Goal: Find specific page/section: Find specific page/section

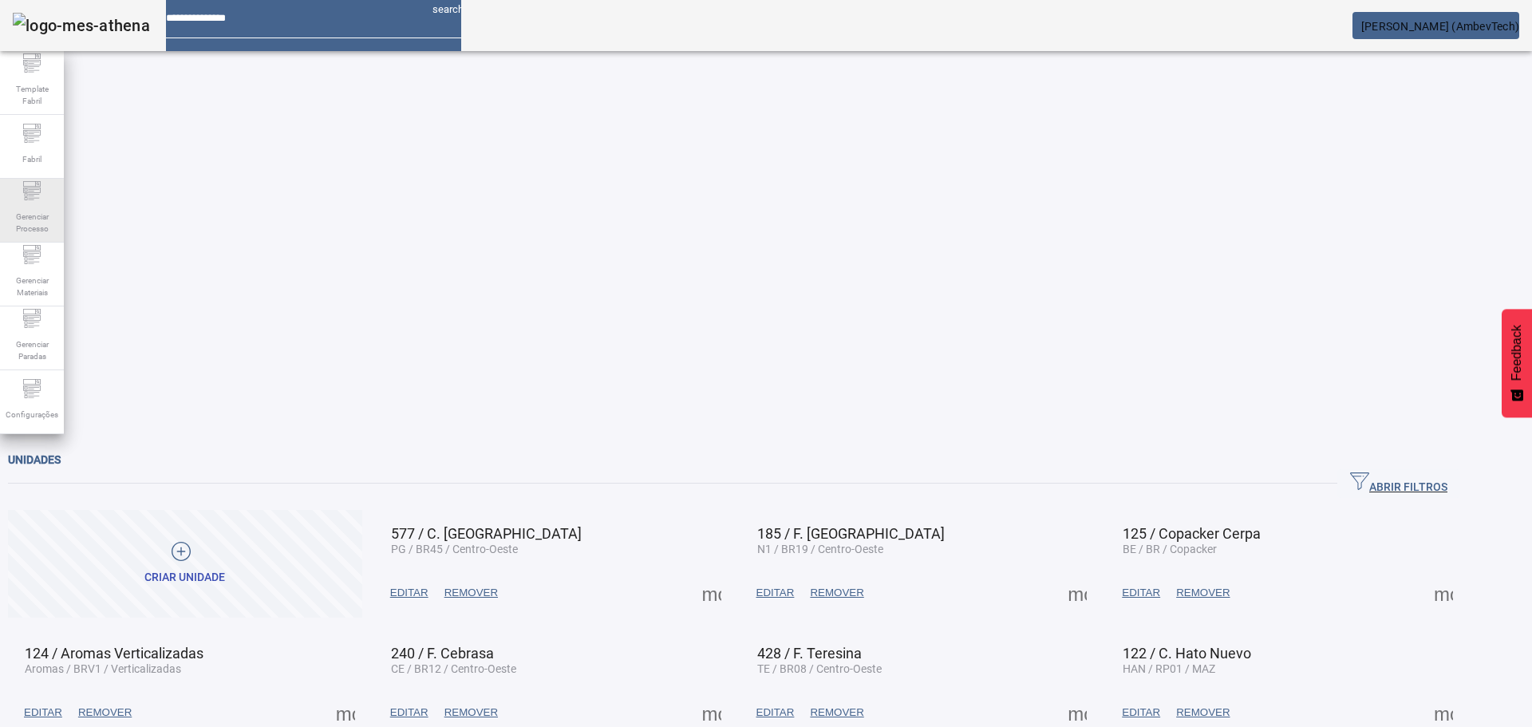
click at [34, 231] on span "Gerenciar Processo" at bounding box center [32, 223] width 48 height 34
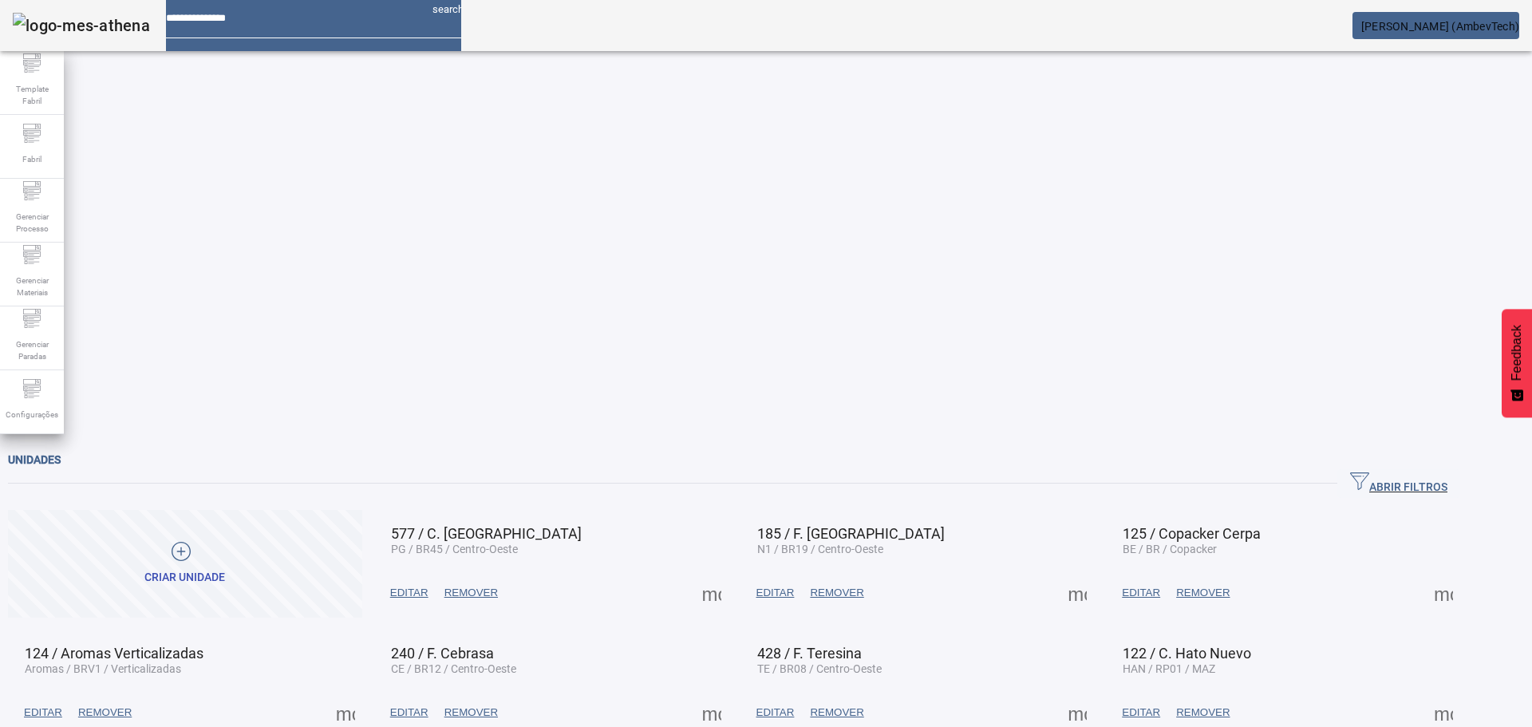
click at [60, 227] on div "Gerenciar Processo" at bounding box center [32, 211] width 64 height 64
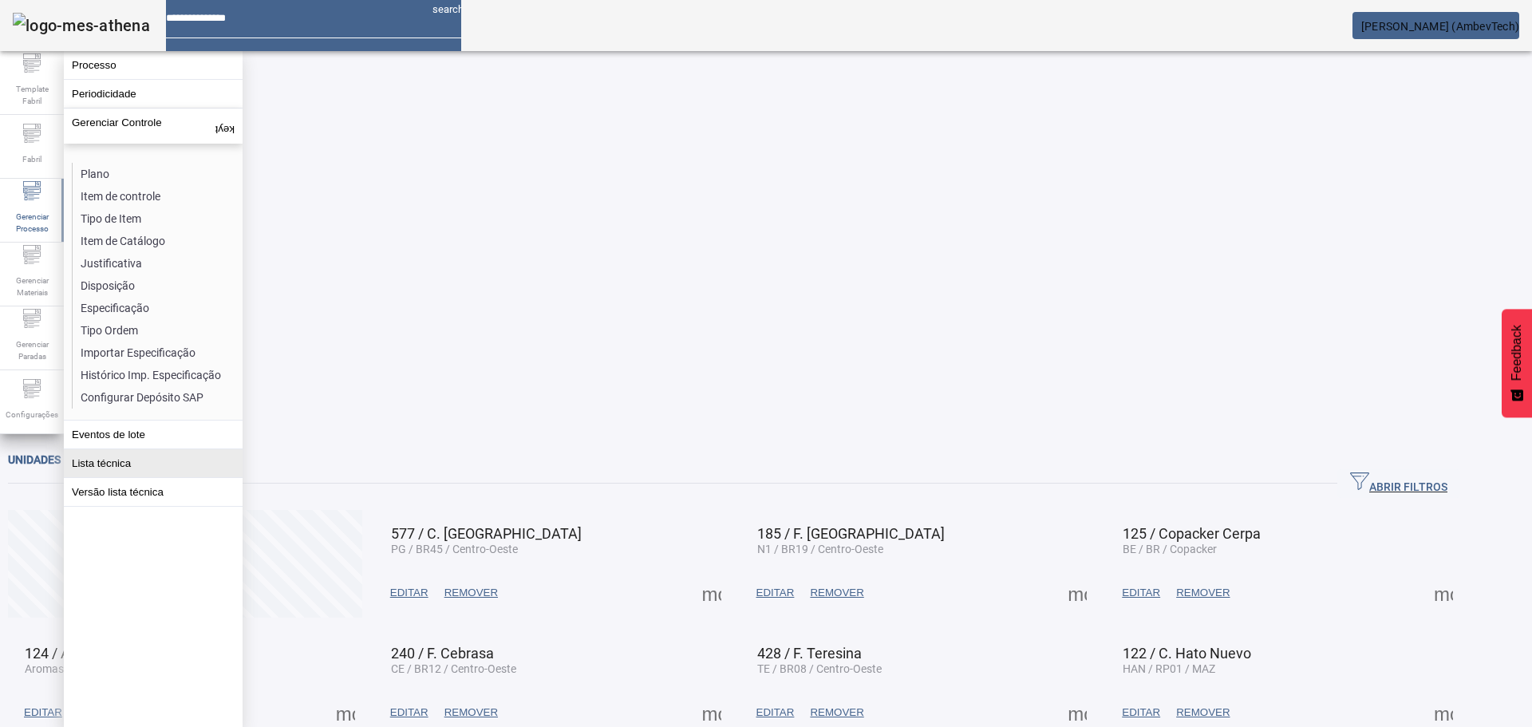
click at [124, 477] on button "Lista técnica" at bounding box center [153, 463] width 179 height 28
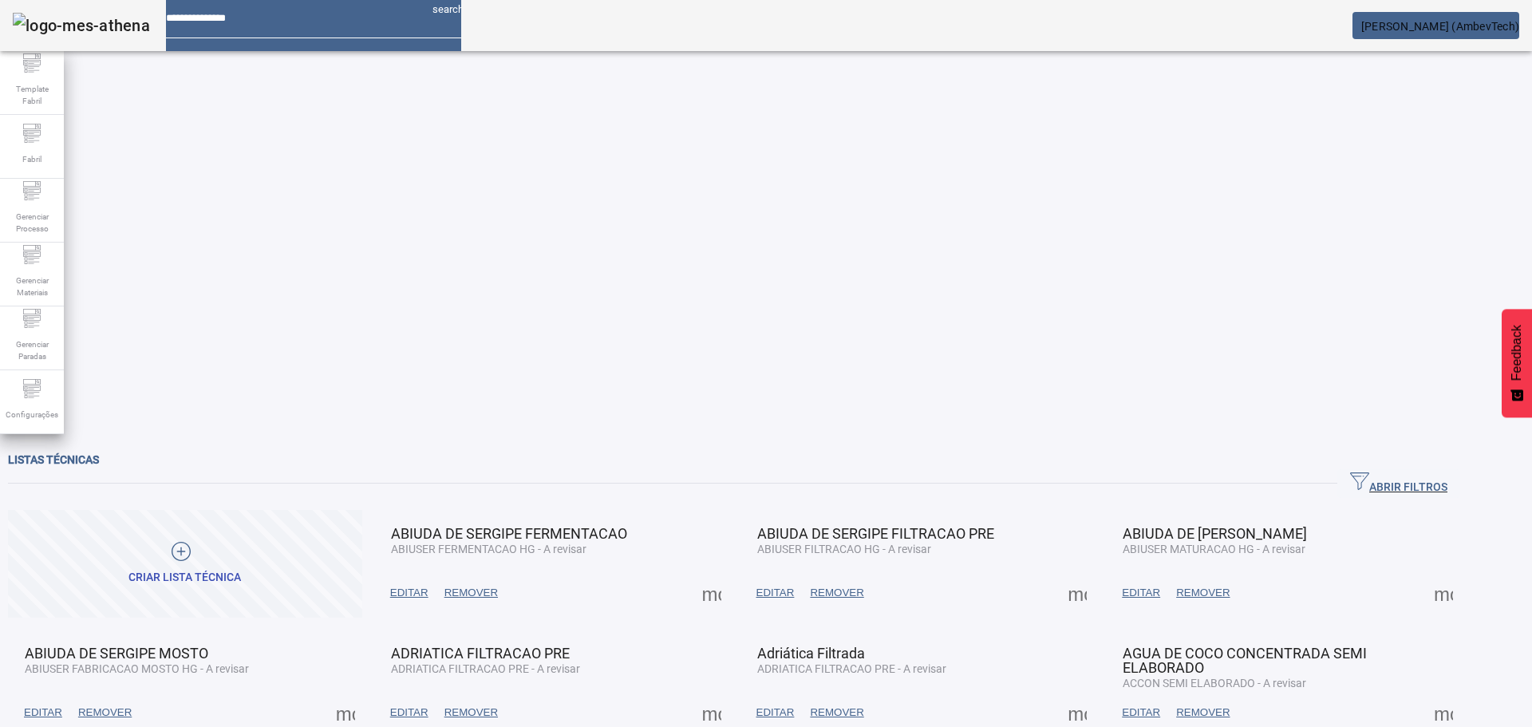
click at [1447, 471] on span "ABRIR FILTROS" at bounding box center [1398, 483] width 97 height 24
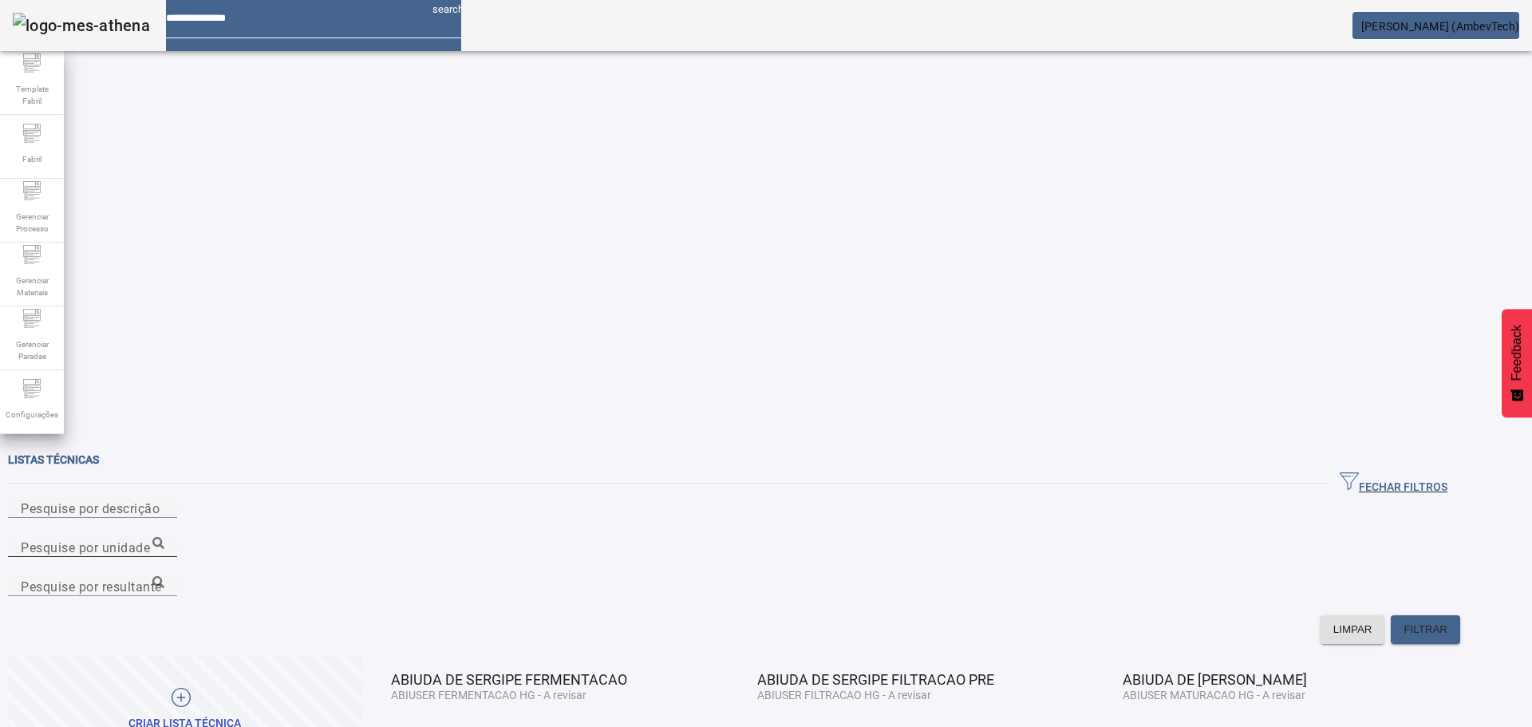
click at [150, 539] on mat-label "Pesquise por unidade" at bounding box center [85, 546] width 129 height 15
click at [164, 538] on input "Pesquise por unidade" at bounding box center [93, 547] width 144 height 19
click at [164, 538] on input "******" at bounding box center [93, 547] width 144 height 19
click at [164, 537] on icon at bounding box center [158, 543] width 12 height 12
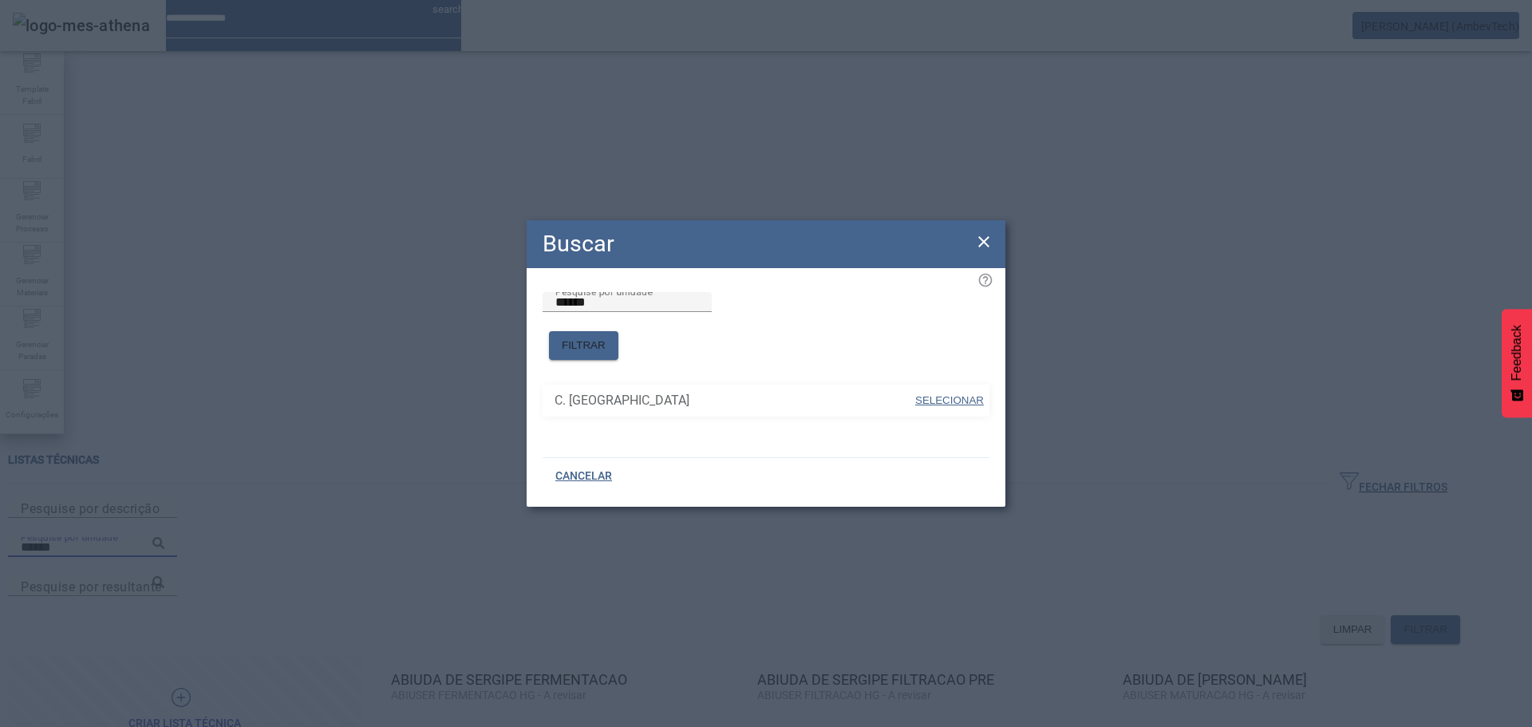
click at [948, 395] on span "SELECIONAR" at bounding box center [949, 400] width 69 height 12
type input "**********"
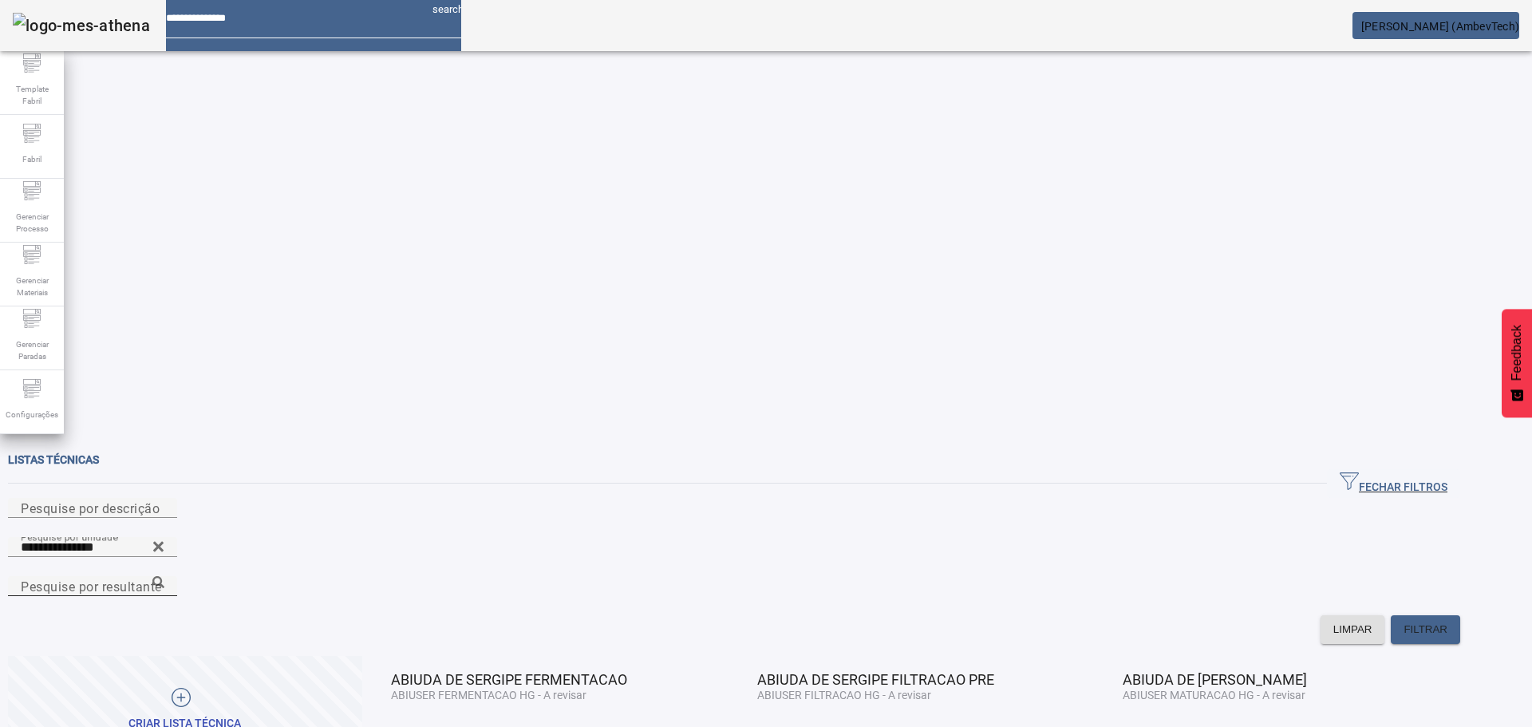
click at [164, 577] on input "Pesquise por resultante" at bounding box center [93, 586] width 144 height 19
type input "**********"
click at [1447, 621] on span "FILTRAR" at bounding box center [1425, 629] width 44 height 16
click at [436, 720] on span at bounding box center [409, 739] width 54 height 38
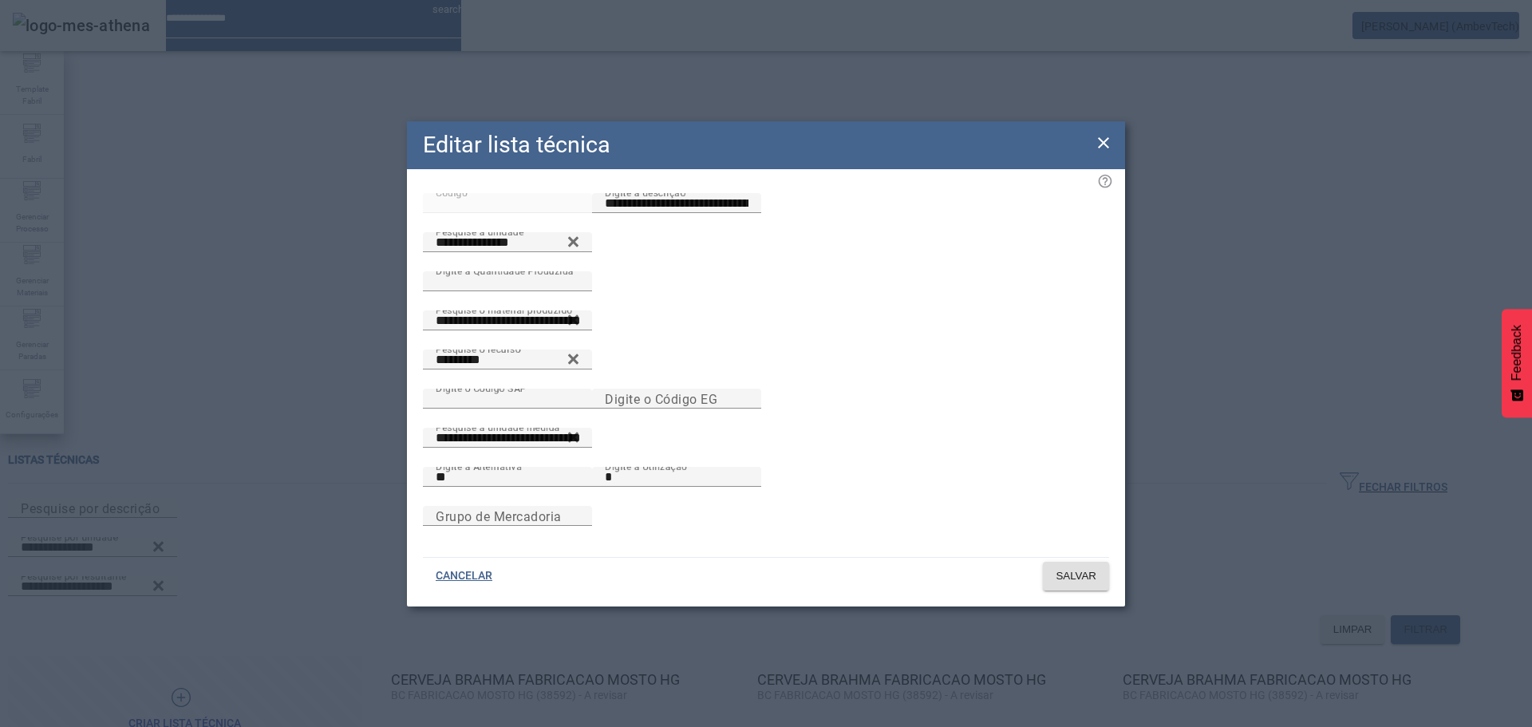
click at [1098, 133] on icon at bounding box center [1103, 142] width 19 height 19
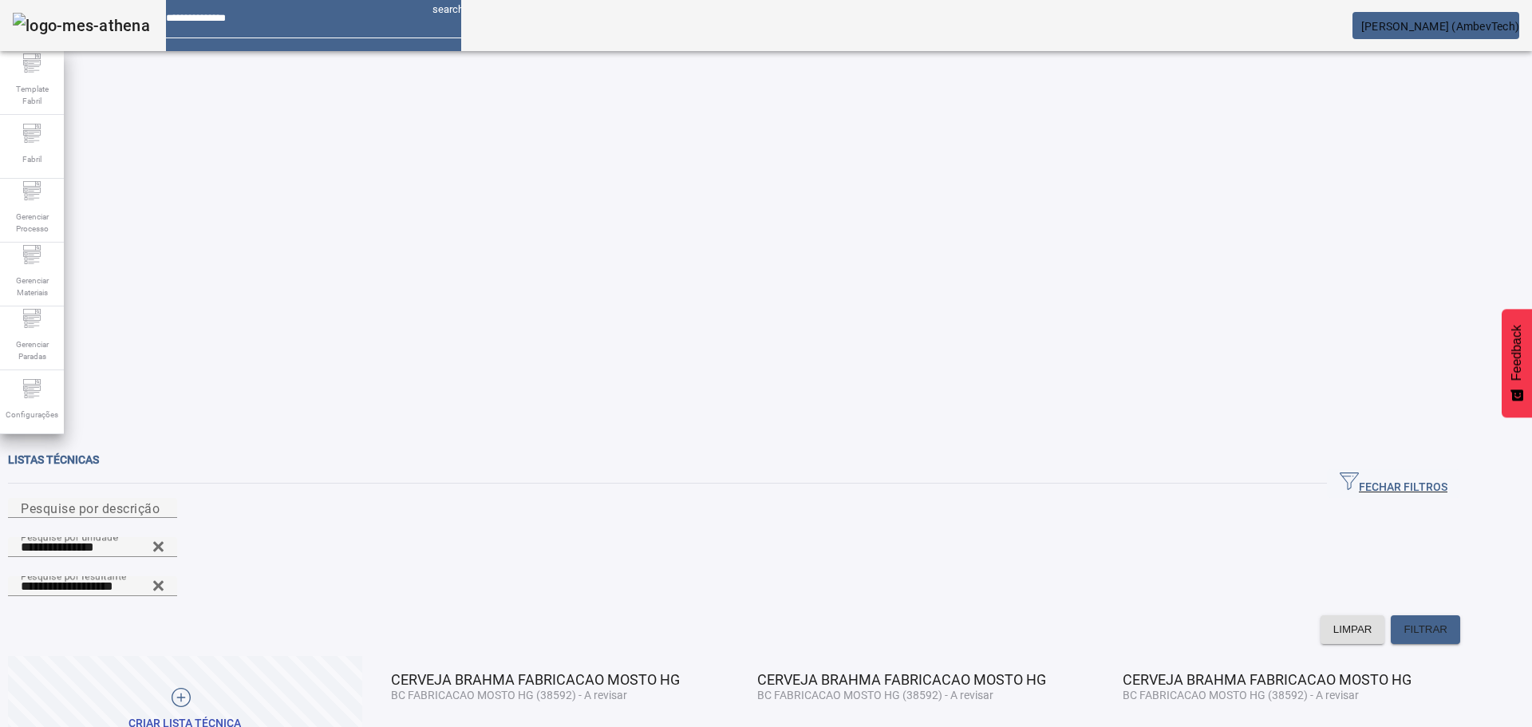
click at [802, 720] on span at bounding box center [775, 739] width 54 height 38
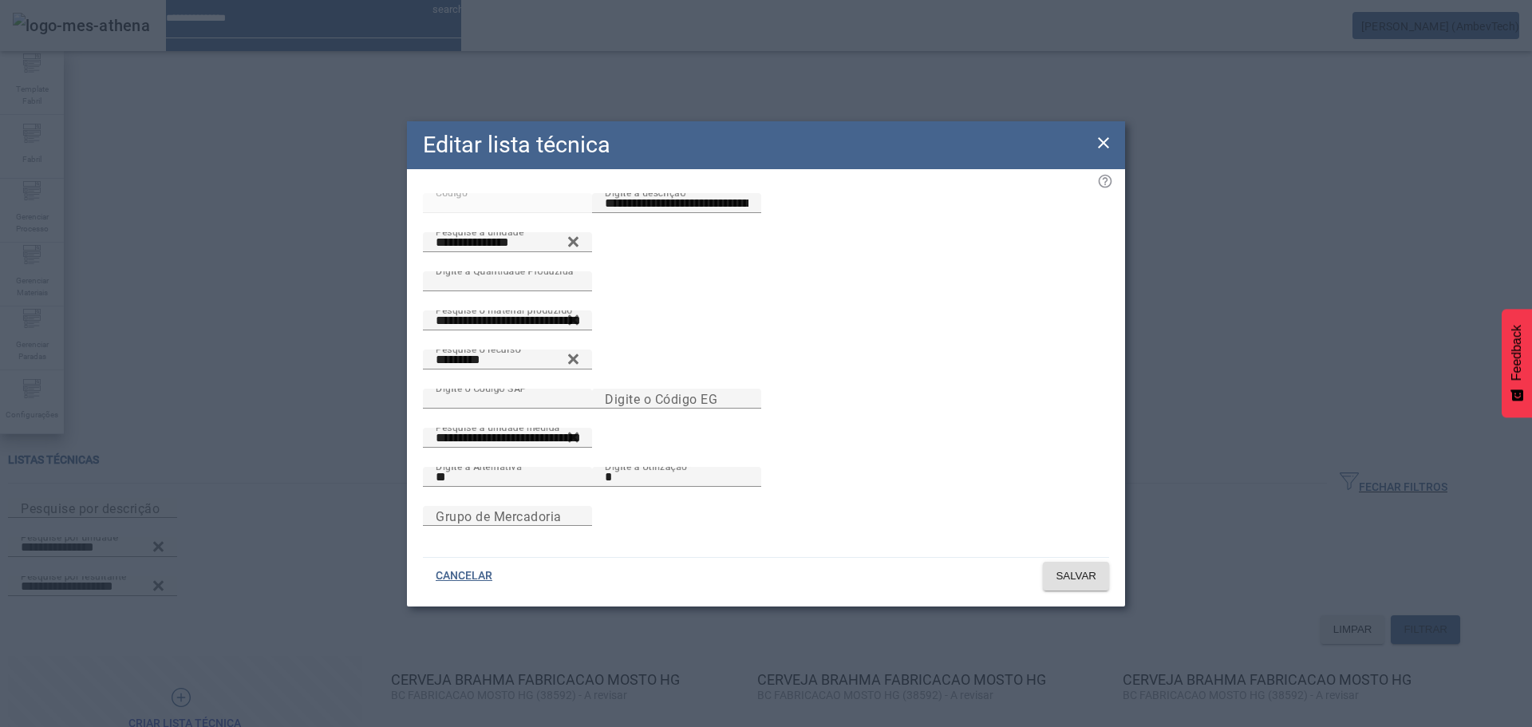
click at [1102, 137] on icon at bounding box center [1103, 142] width 19 height 19
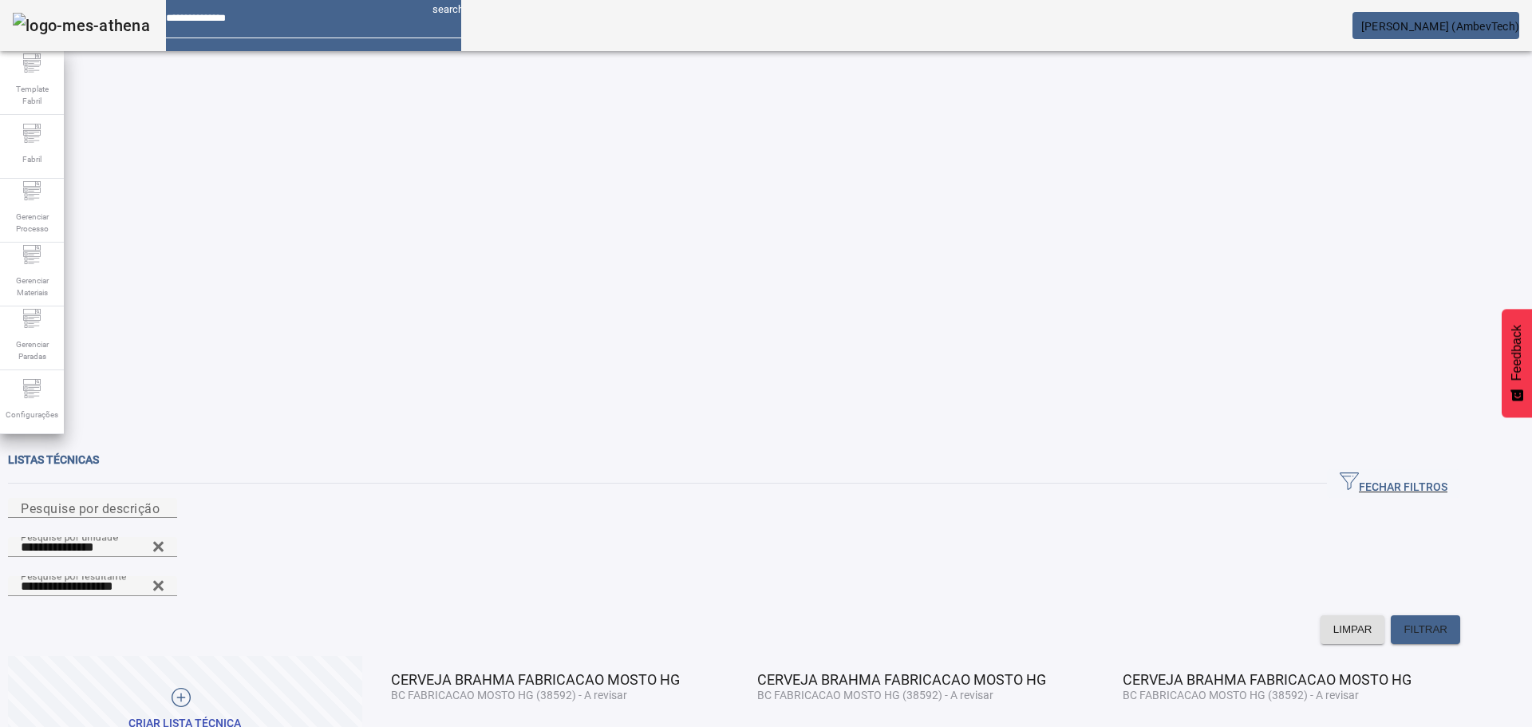
click at [1160, 726] on span "EDITAR" at bounding box center [1141, 739] width 38 height 16
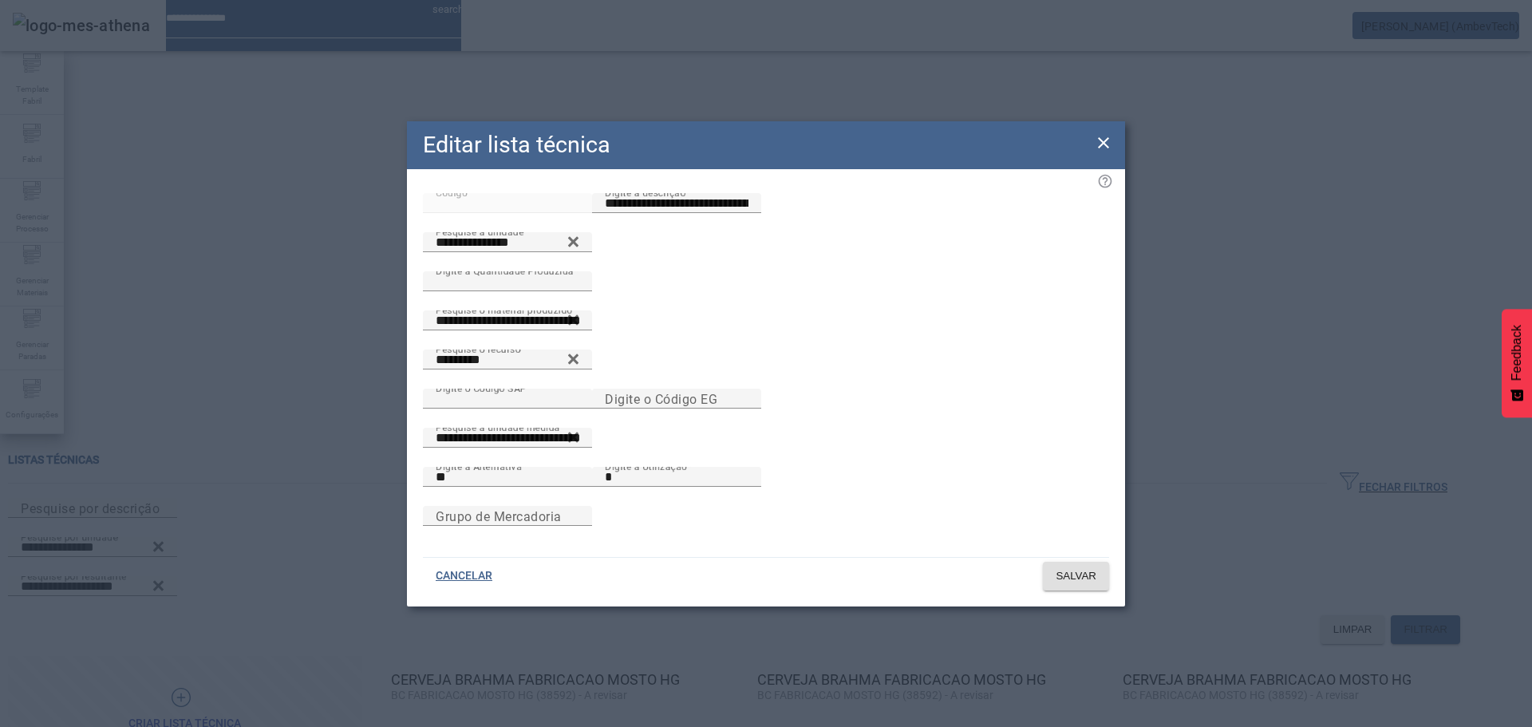
click at [1098, 133] on icon at bounding box center [1103, 142] width 19 height 19
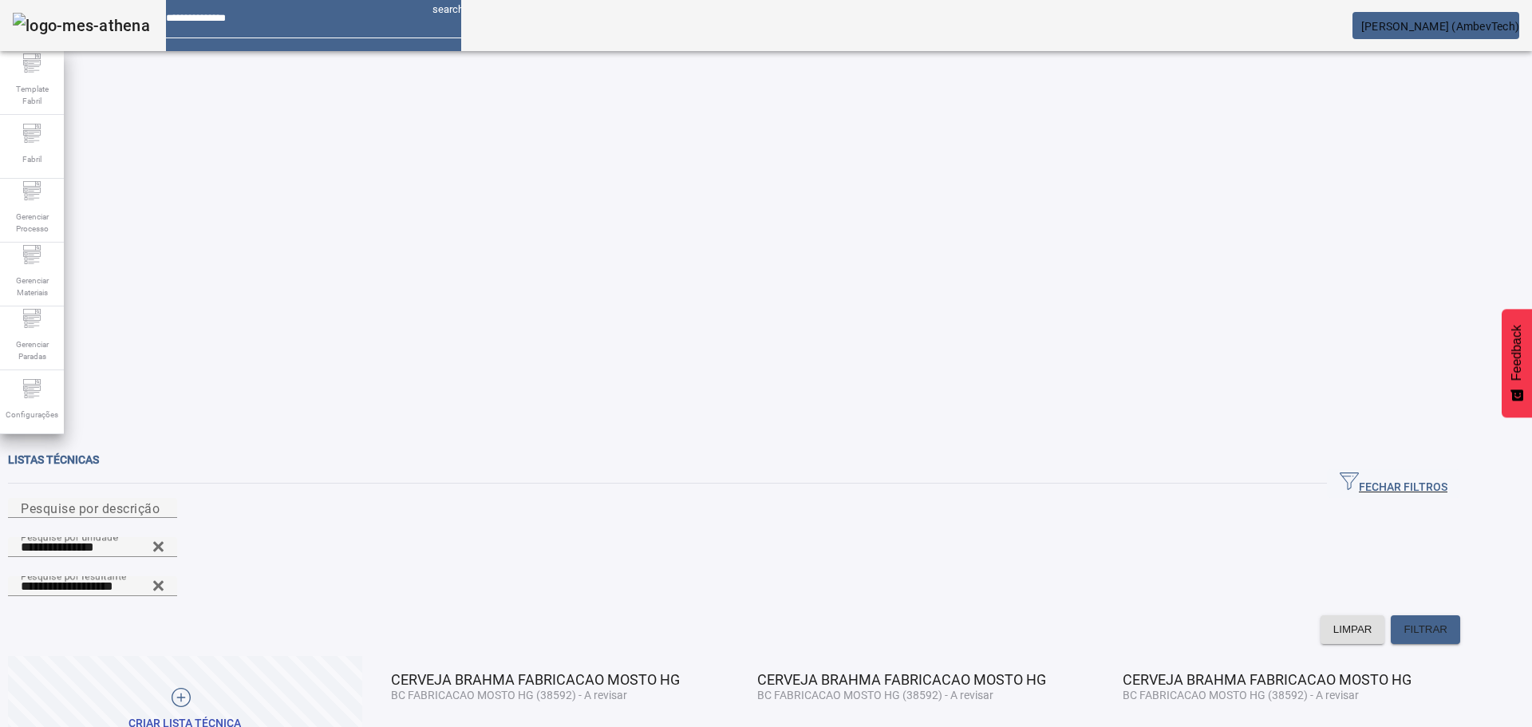
click at [382, 720] on span at bounding box center [409, 739] width 54 height 38
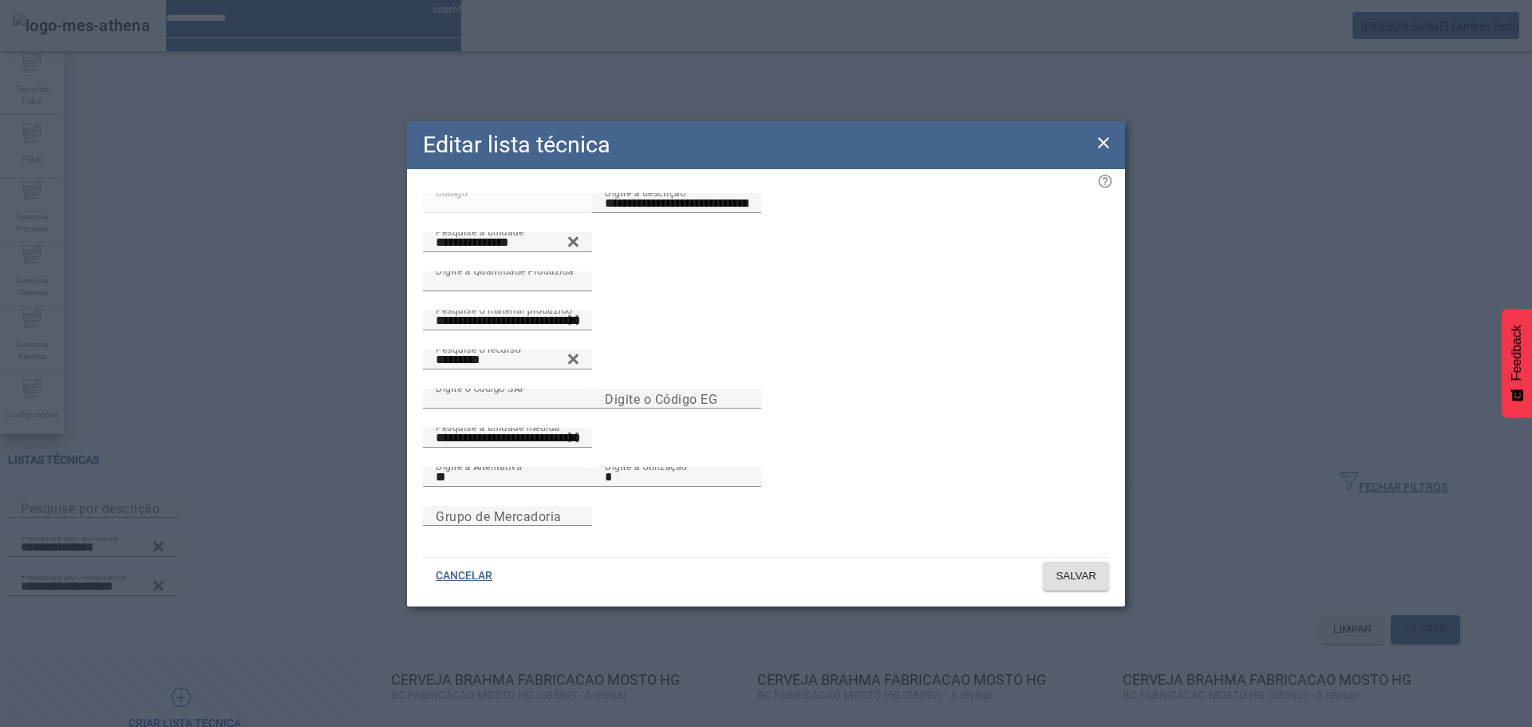
click at [1106, 137] on icon at bounding box center [1103, 142] width 11 height 11
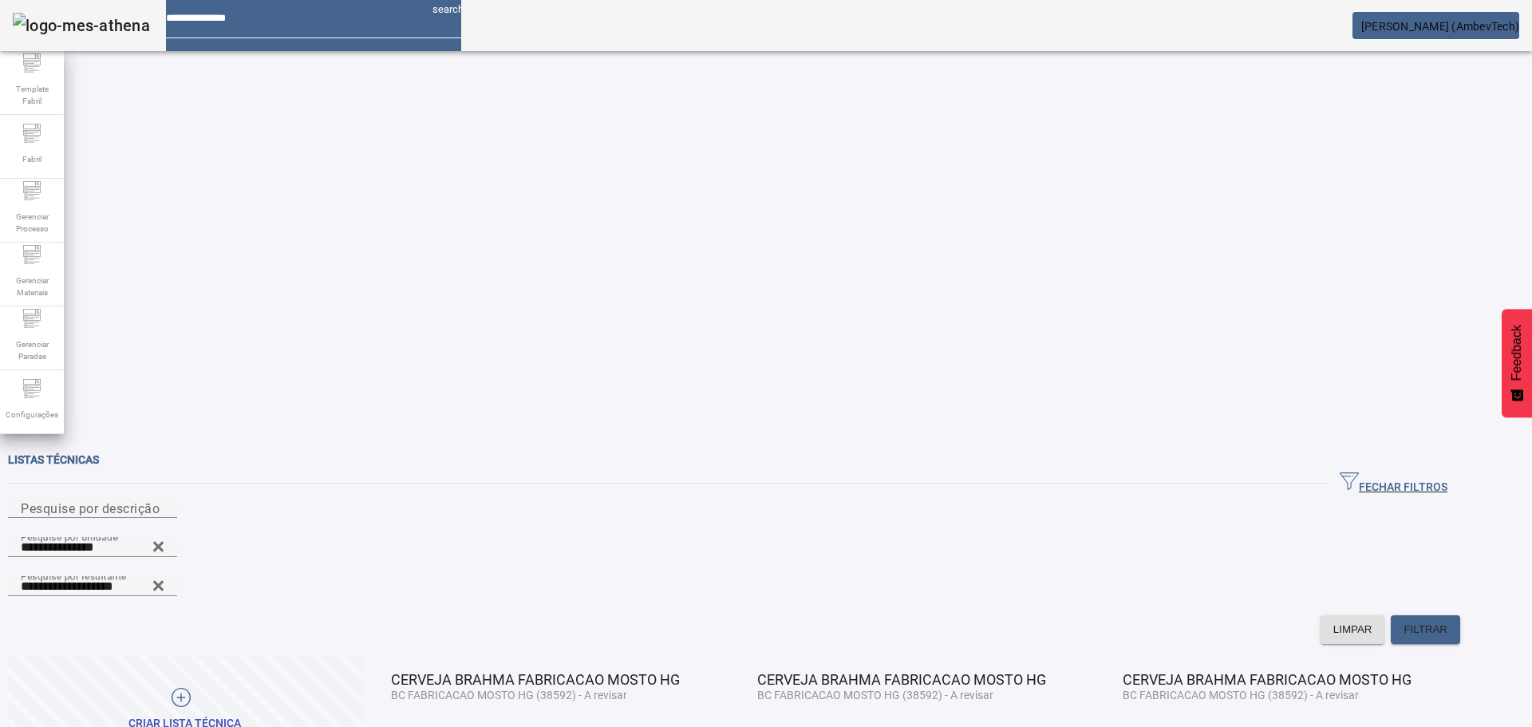
click at [382, 720] on span at bounding box center [409, 739] width 54 height 38
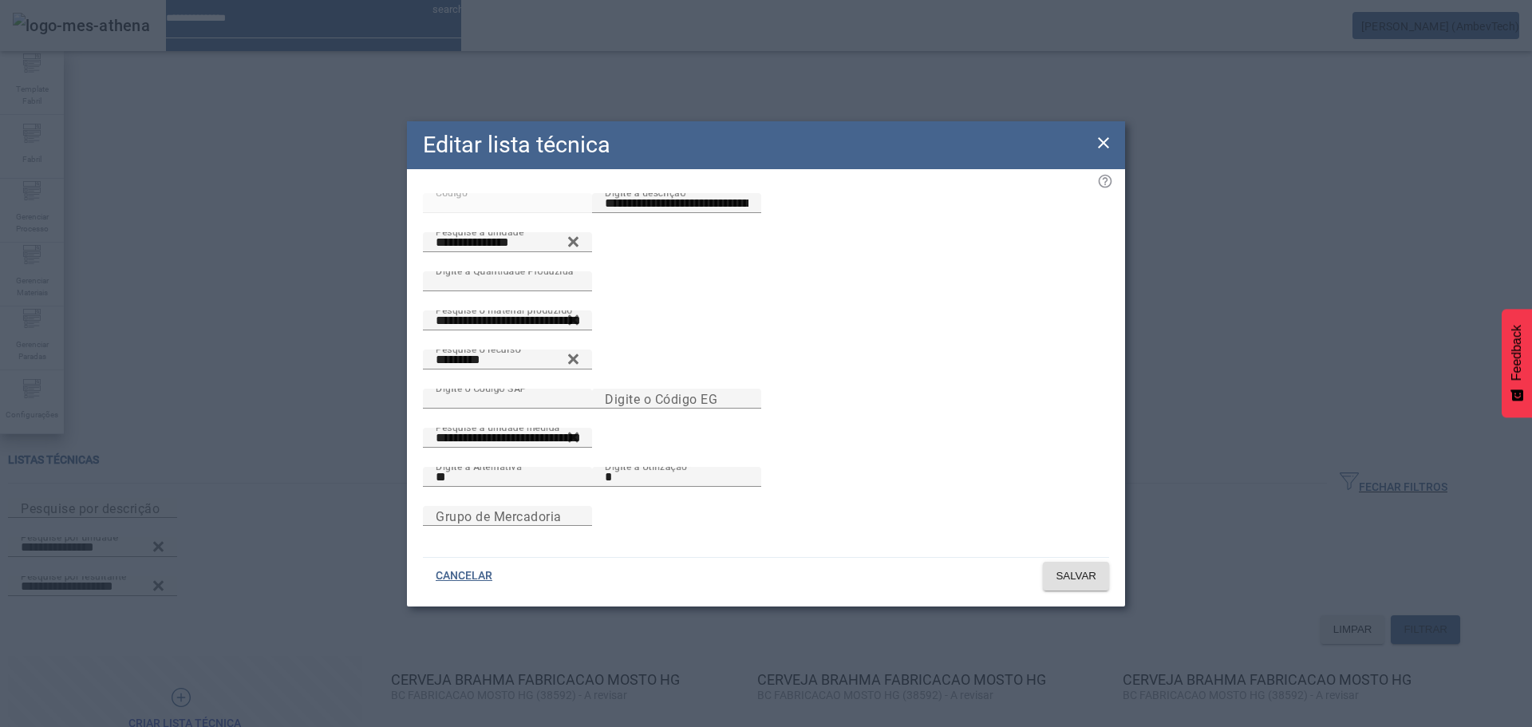
click at [1099, 133] on icon at bounding box center [1103, 142] width 19 height 19
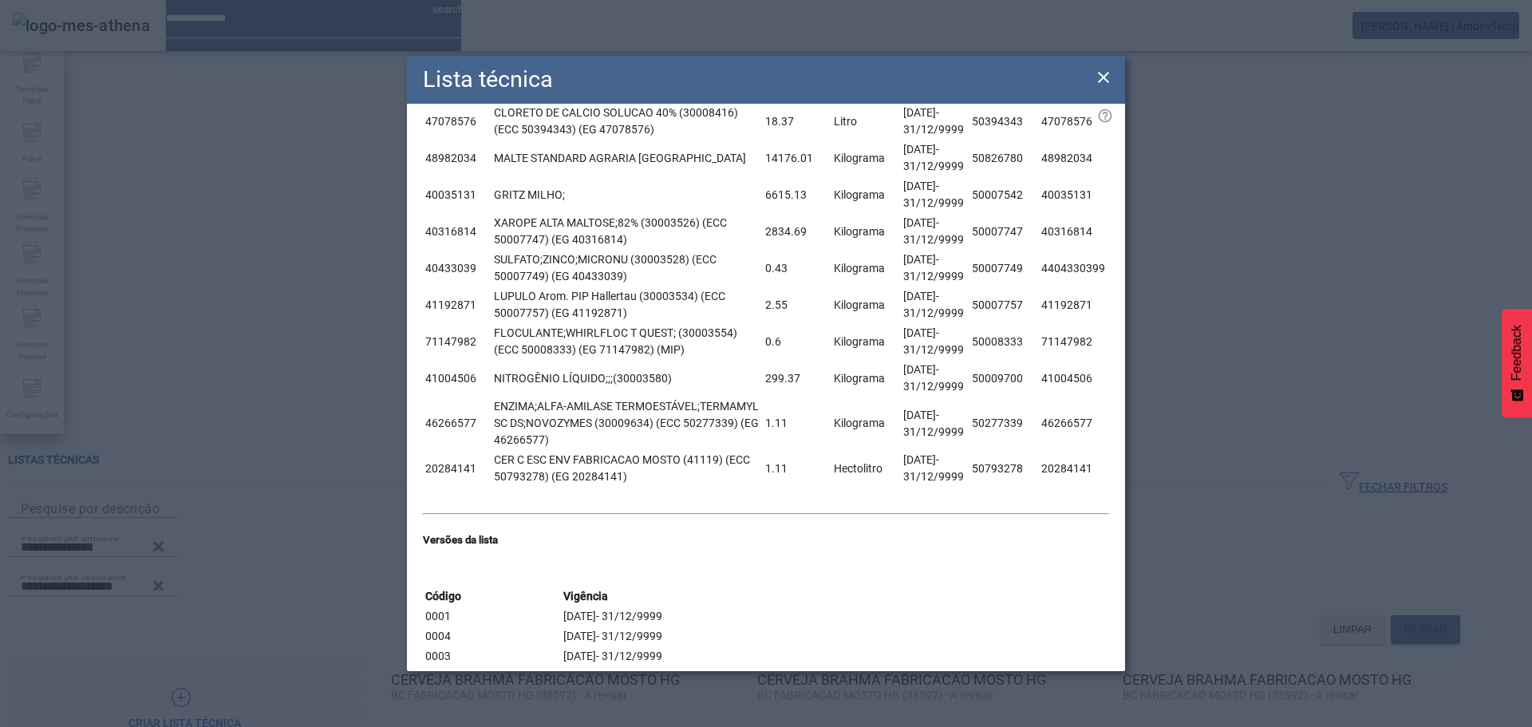
scroll to position [870, 0]
click at [1097, 80] on icon at bounding box center [1103, 77] width 19 height 19
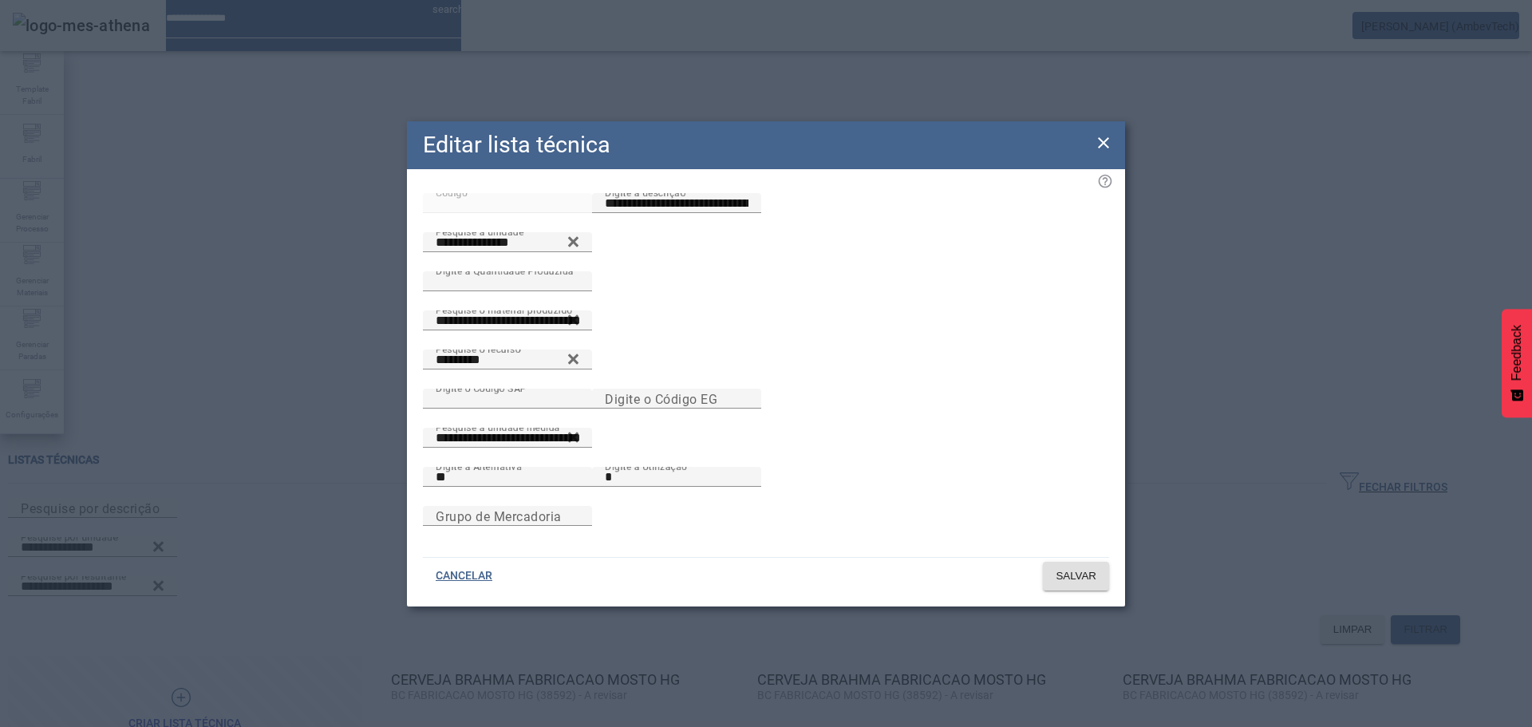
click at [1097, 133] on icon at bounding box center [1103, 142] width 19 height 19
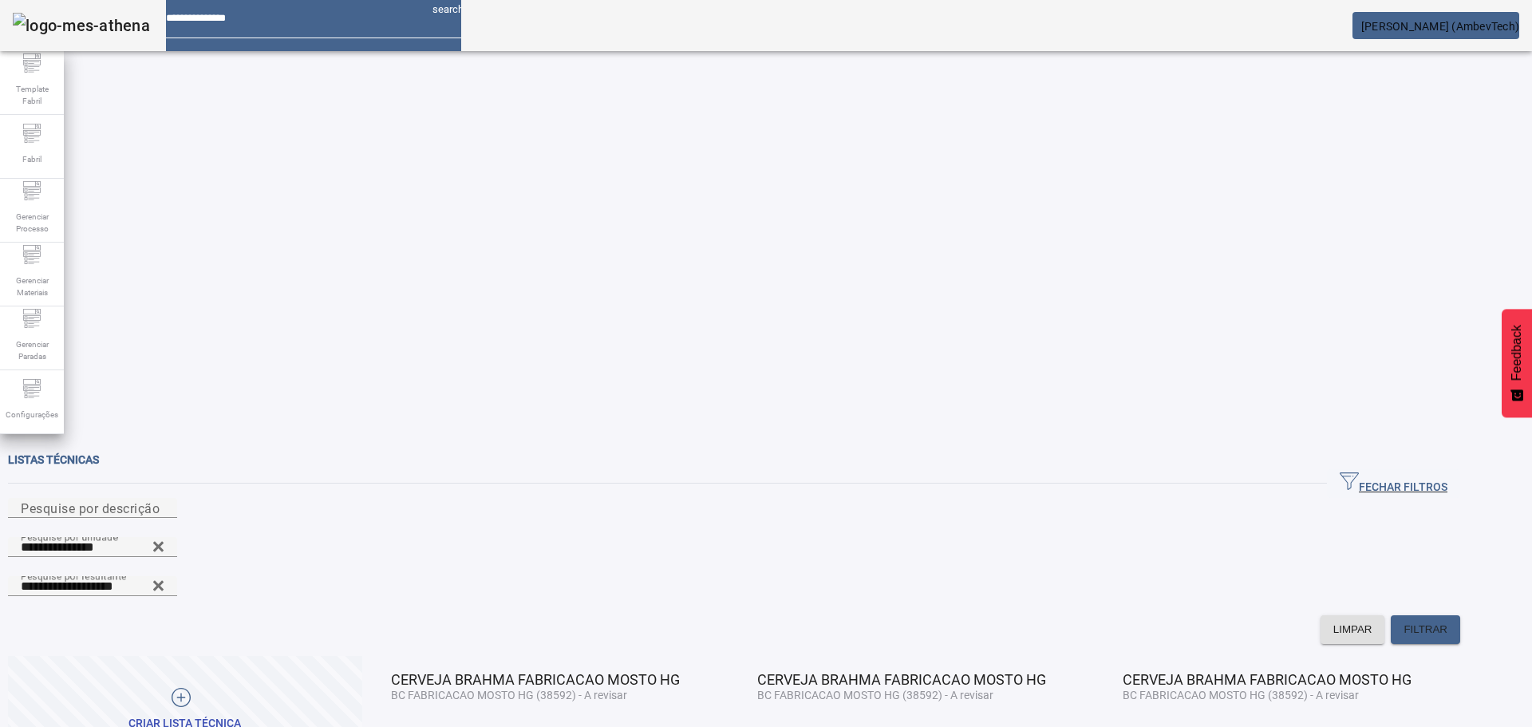
click at [428, 726] on span "EDITAR" at bounding box center [409, 739] width 38 height 16
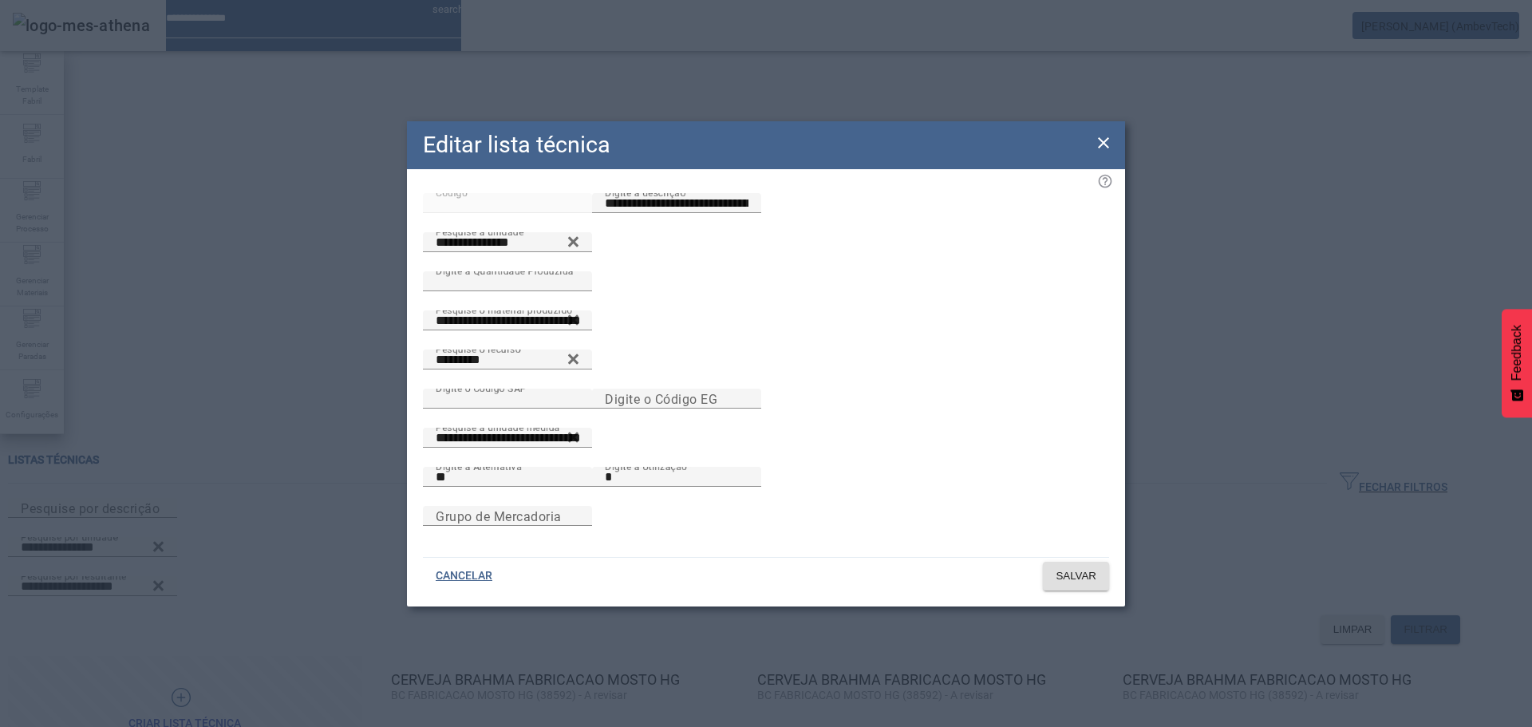
click at [1097, 133] on icon at bounding box center [1103, 142] width 19 height 19
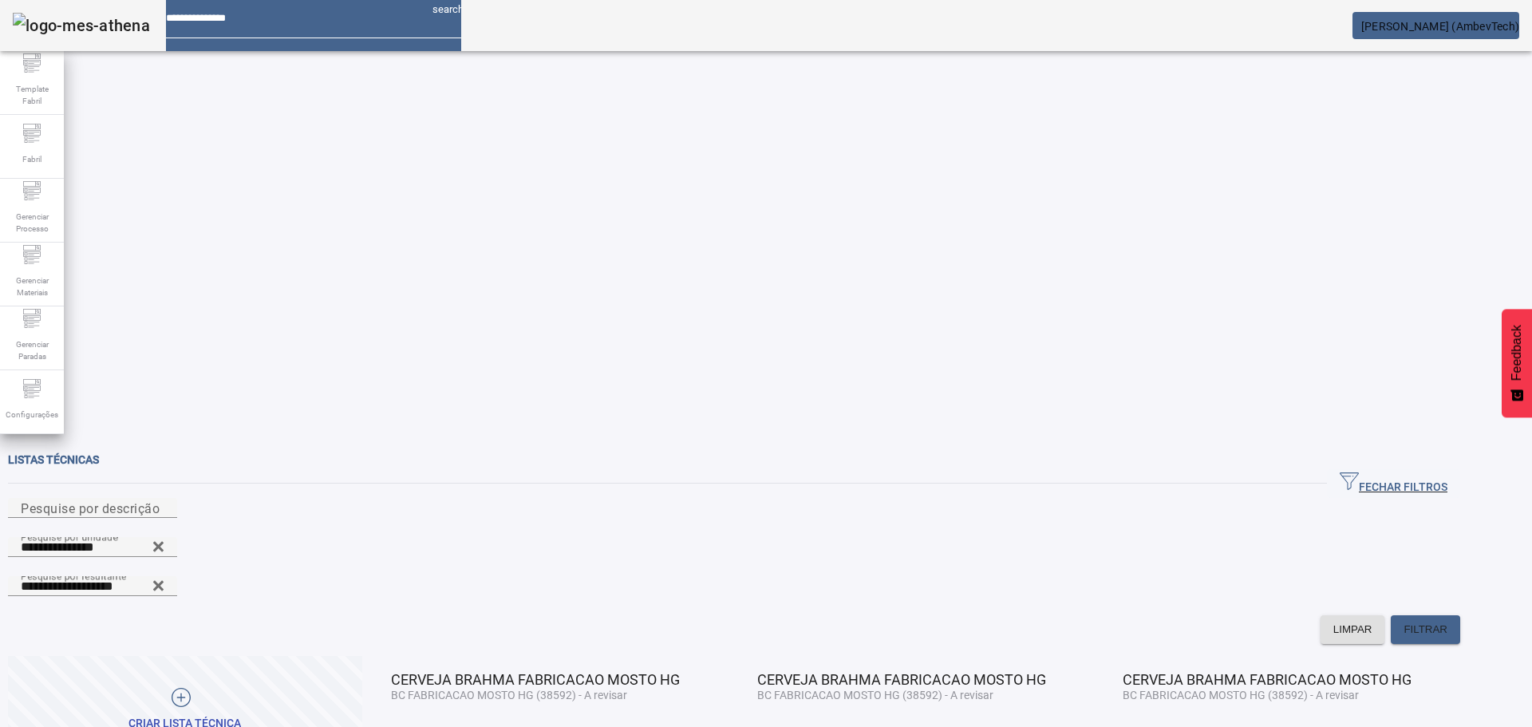
click at [1168, 720] on span at bounding box center [1141, 739] width 54 height 38
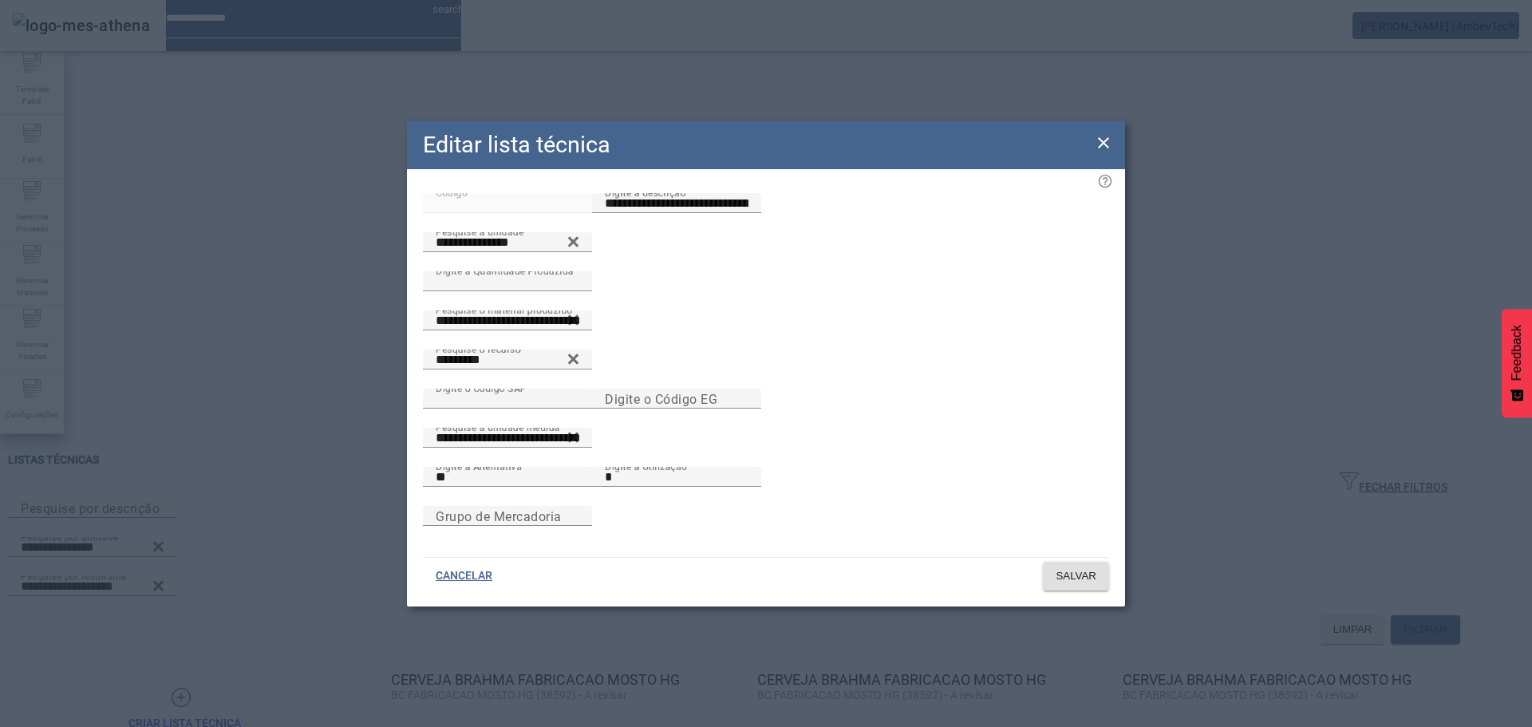
click at [1102, 136] on icon at bounding box center [1103, 142] width 19 height 19
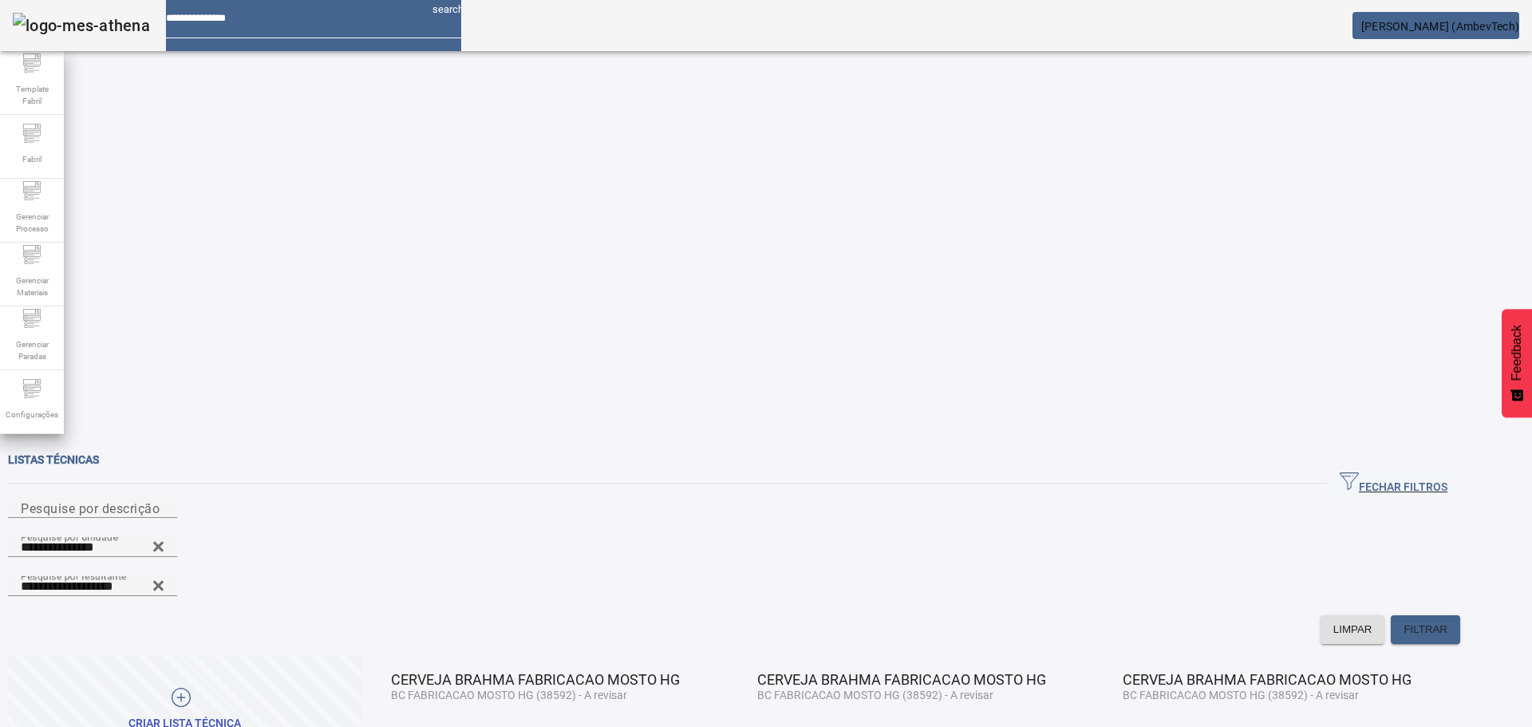
click at [428, 726] on span "EDITAR" at bounding box center [409, 739] width 38 height 16
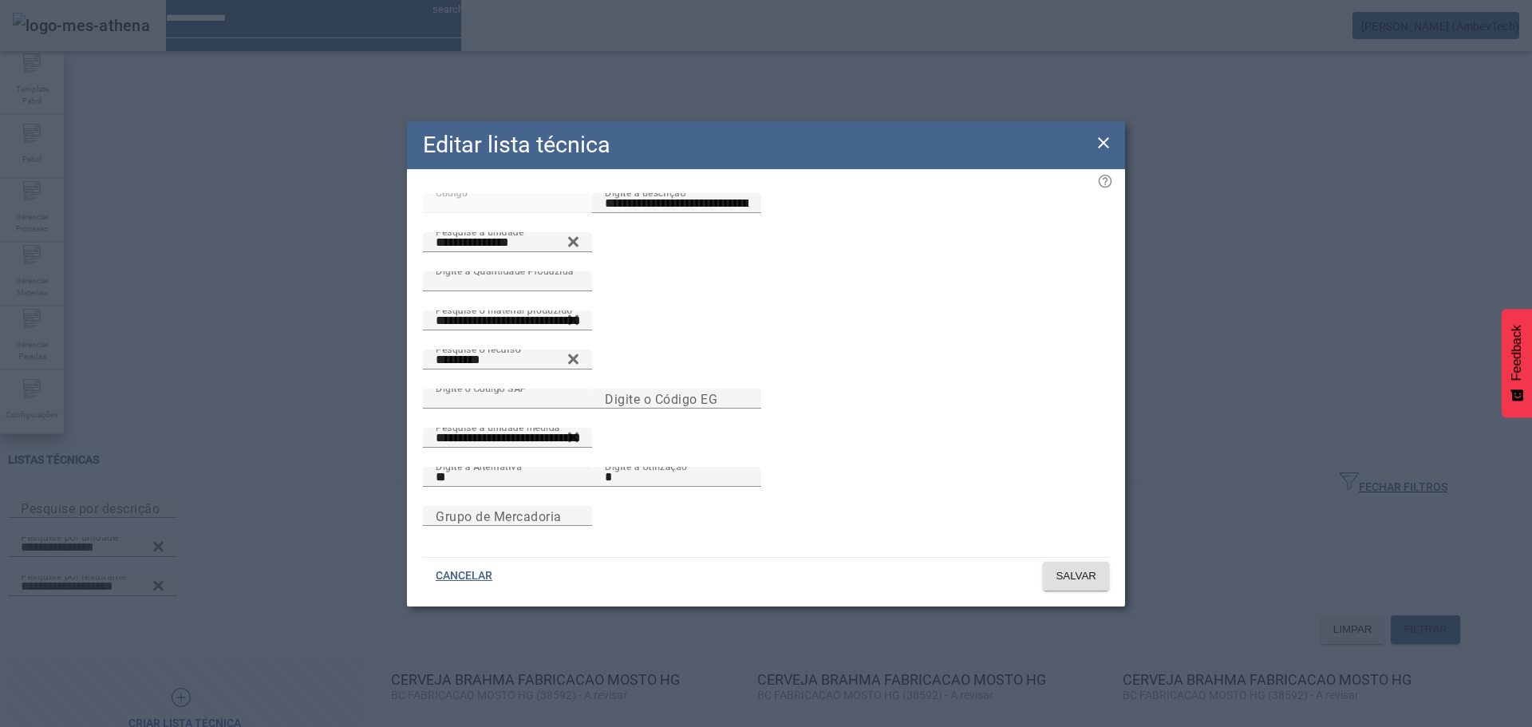
click at [1104, 137] on icon at bounding box center [1103, 142] width 11 height 11
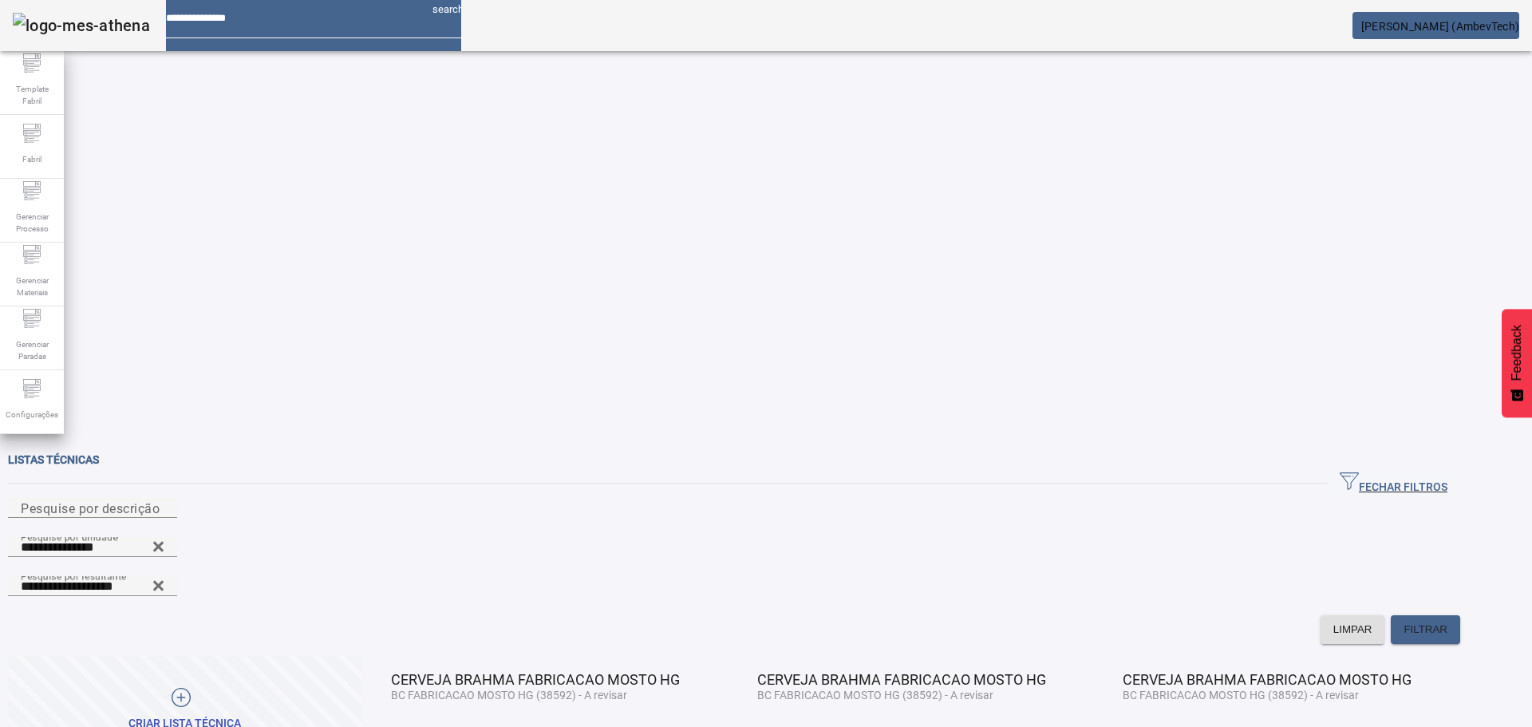
click at [436, 720] on span at bounding box center [409, 739] width 54 height 38
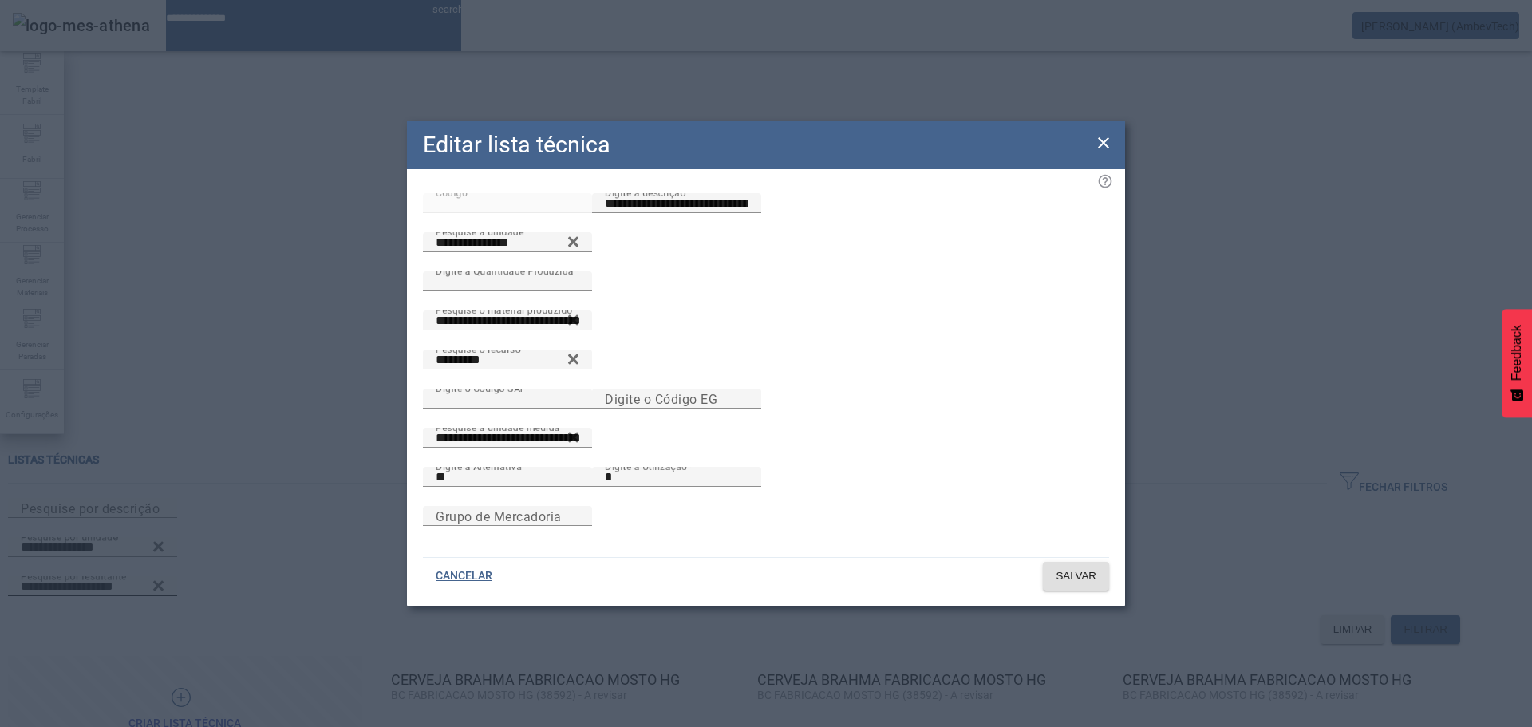
click at [1110, 133] on icon at bounding box center [1103, 142] width 19 height 19
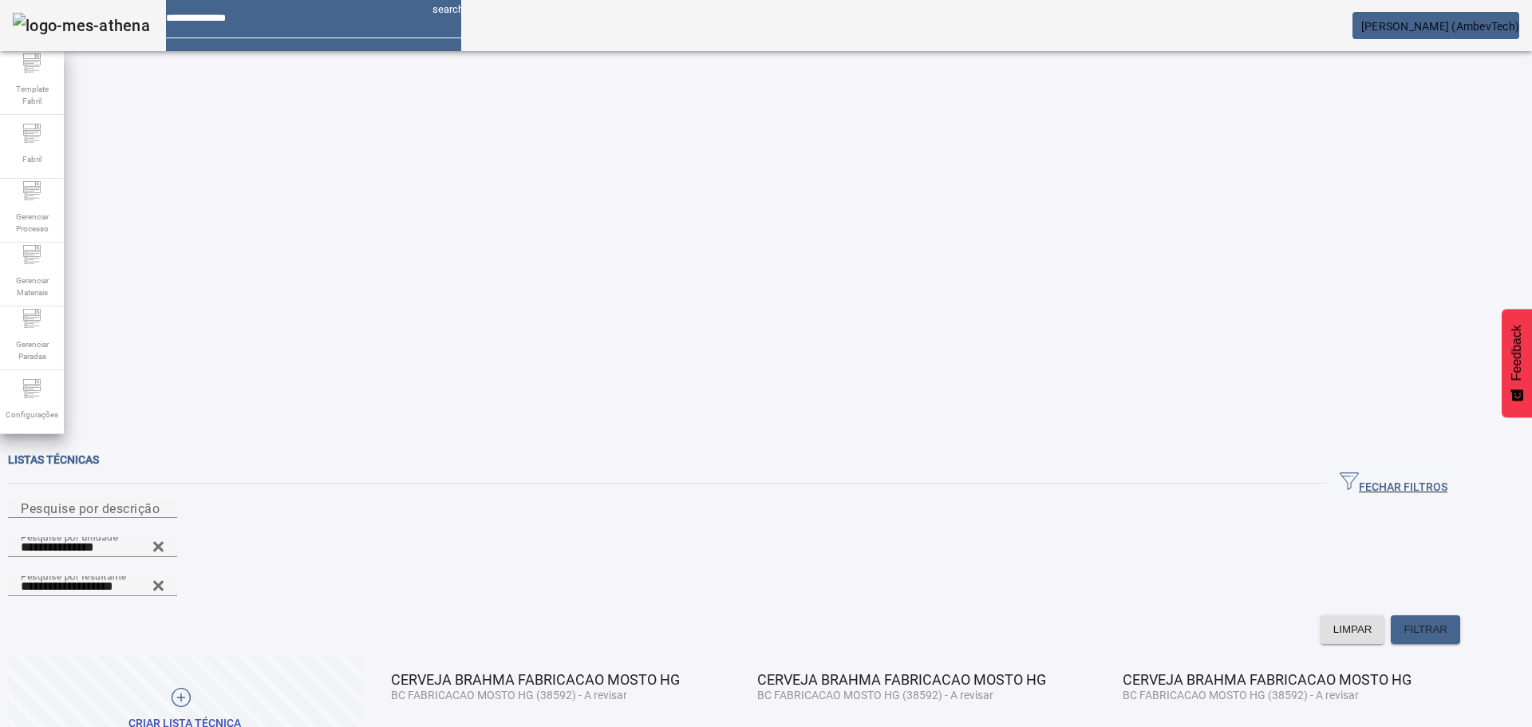
click at [731, 720] on span at bounding box center [711, 739] width 38 height 38
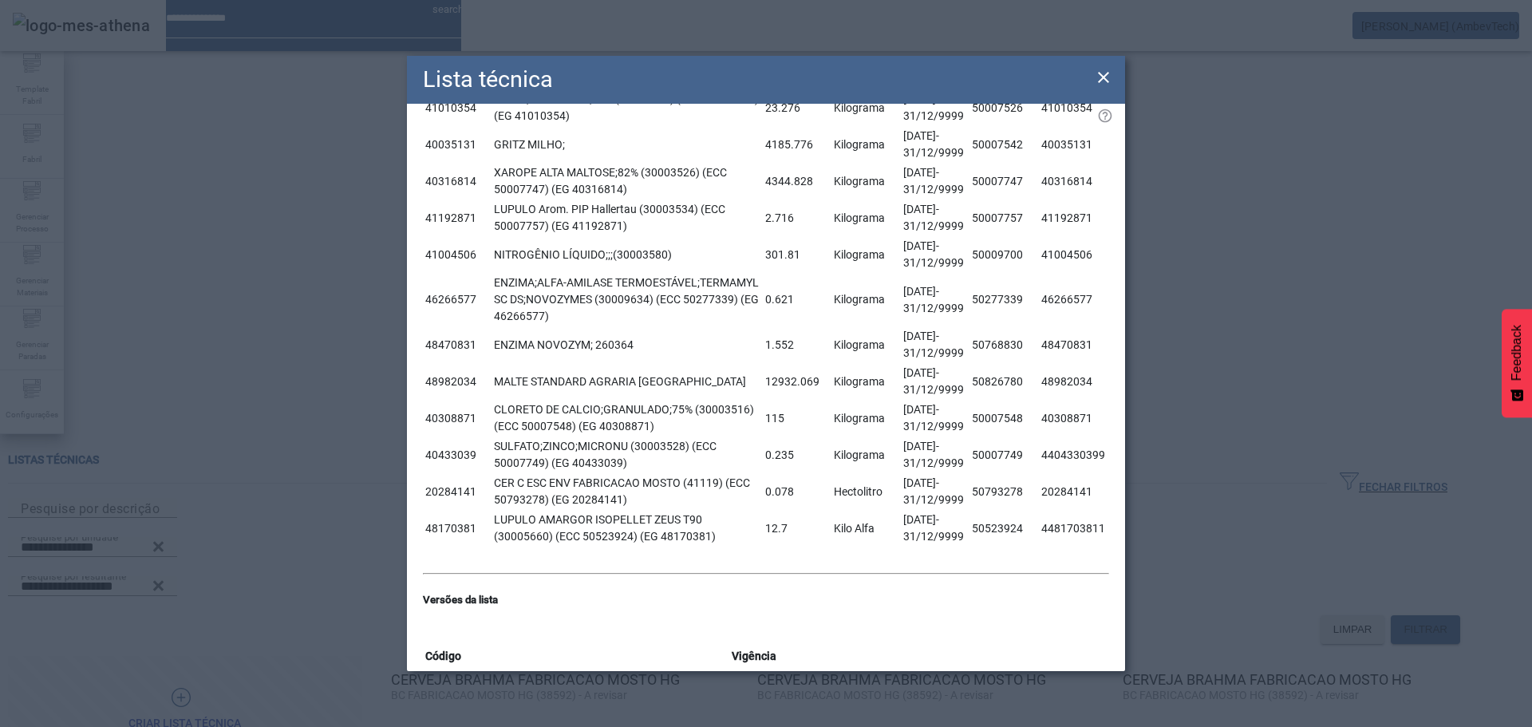
scroll to position [610, 0]
